Goal: Communication & Community: Connect with others

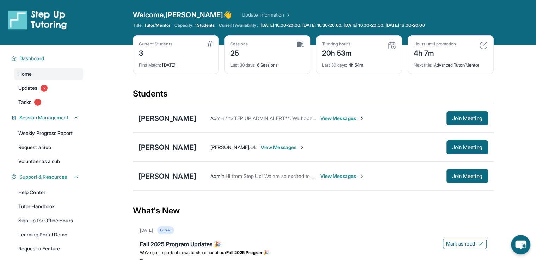
click at [300, 147] on span "View Messages" at bounding box center [283, 147] width 44 height 7
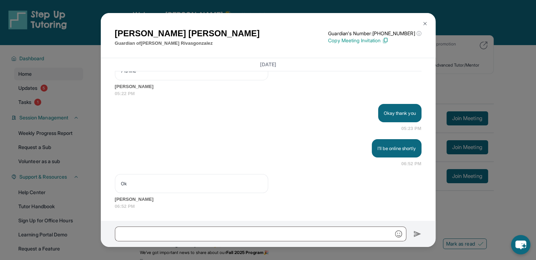
scroll to position [4005, 0]
click at [428, 23] on button at bounding box center [425, 24] width 14 height 14
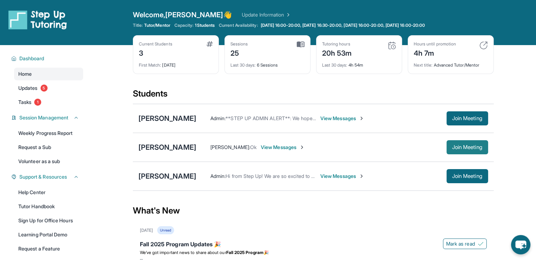
click at [456, 148] on span "Join Meeting" at bounding box center [467, 147] width 30 height 4
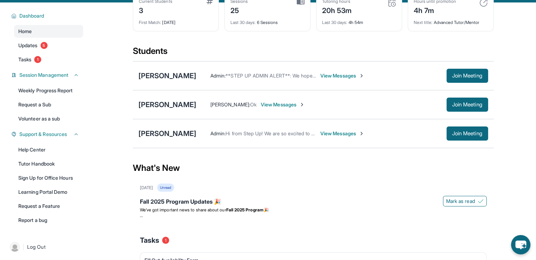
scroll to position [44, 0]
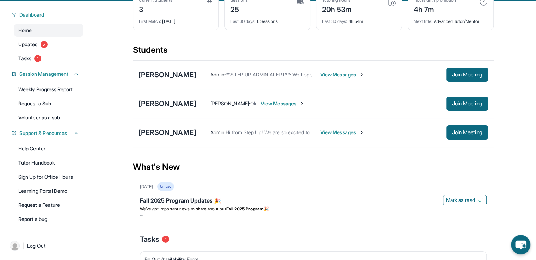
click at [339, 132] on span "View Messages" at bounding box center [342, 132] width 44 height 7
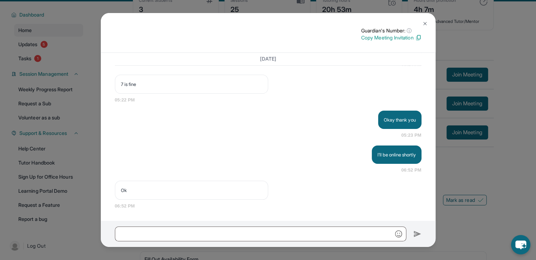
scroll to position [3745, 0]
click at [424, 19] on button at bounding box center [425, 24] width 14 height 14
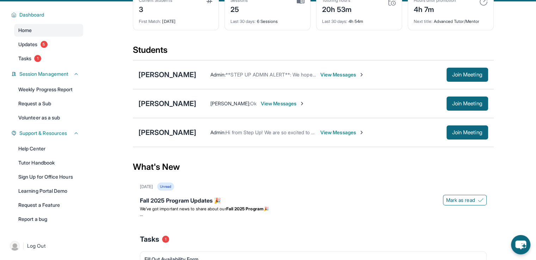
click at [342, 130] on span "View Messages" at bounding box center [342, 132] width 44 height 7
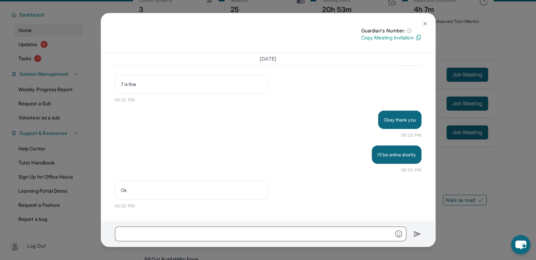
click at [421, 14] on div "Guardian's Number: ⓘ This isn't the guardian's real number — it's a private for…" at bounding box center [268, 33] width 334 height 40
click at [423, 21] on img at bounding box center [425, 24] width 6 height 6
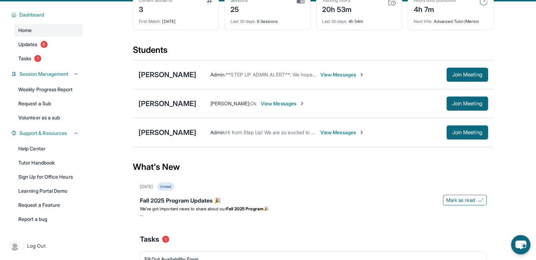
click at [345, 131] on span "View Messages" at bounding box center [342, 132] width 44 height 7
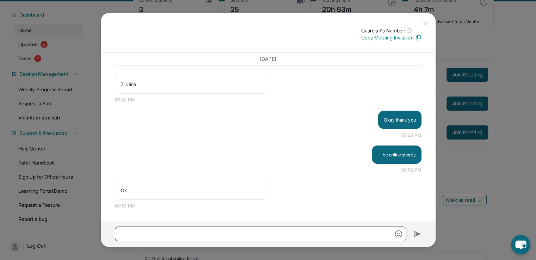
click at [422, 24] on img at bounding box center [425, 24] width 6 height 6
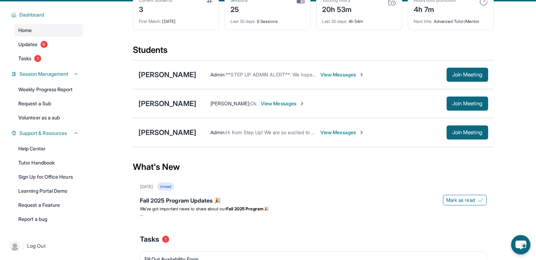
click at [302, 101] on span "View Messages" at bounding box center [283, 103] width 44 height 7
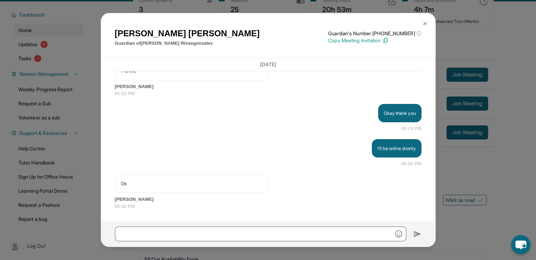
scroll to position [4005, 0]
click at [426, 20] on button at bounding box center [425, 24] width 14 height 14
